Goal: Information Seeking & Learning: Learn about a topic

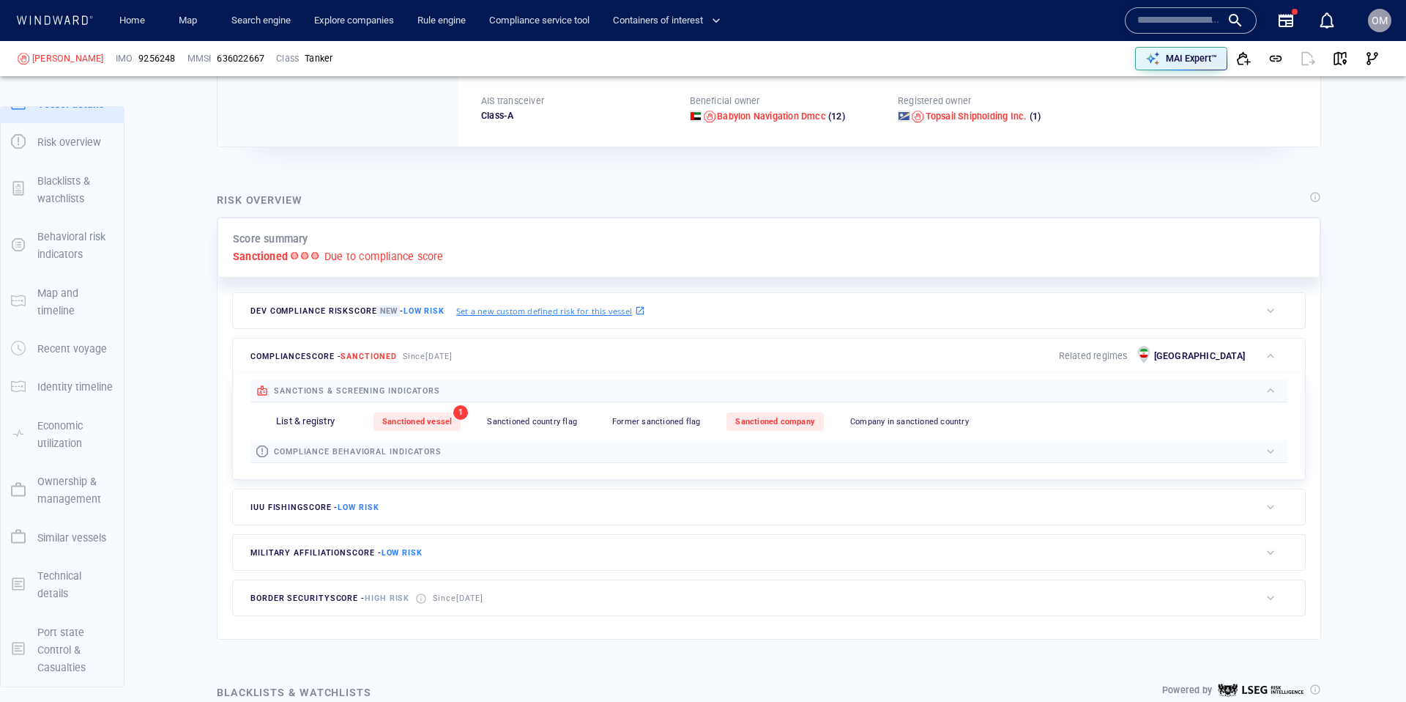
scroll to position [233, 0]
